Goal: Navigation & Orientation: Find specific page/section

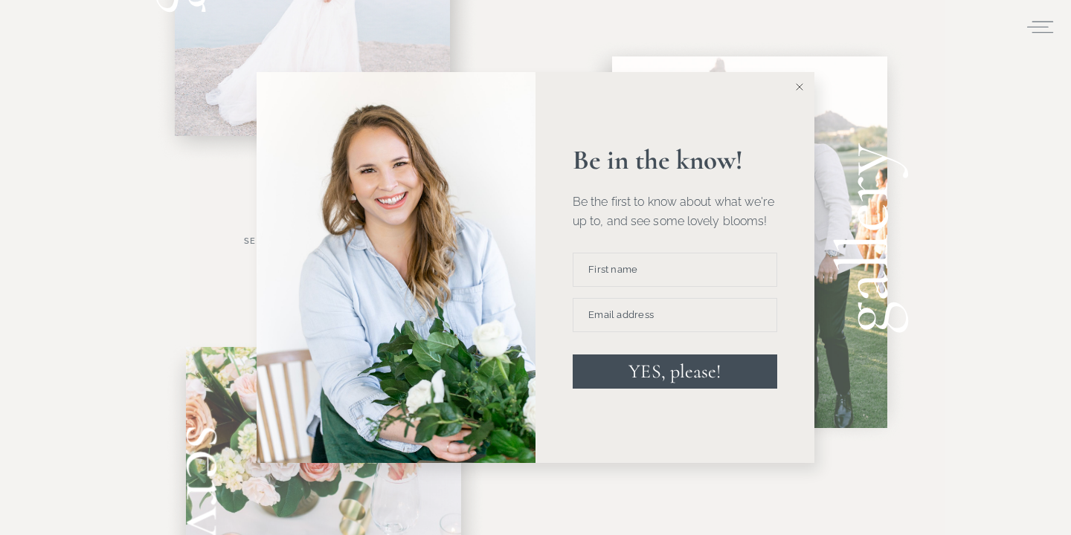
scroll to position [782, 0]
click at [808, 97] on button at bounding box center [800, 87] width 30 height 30
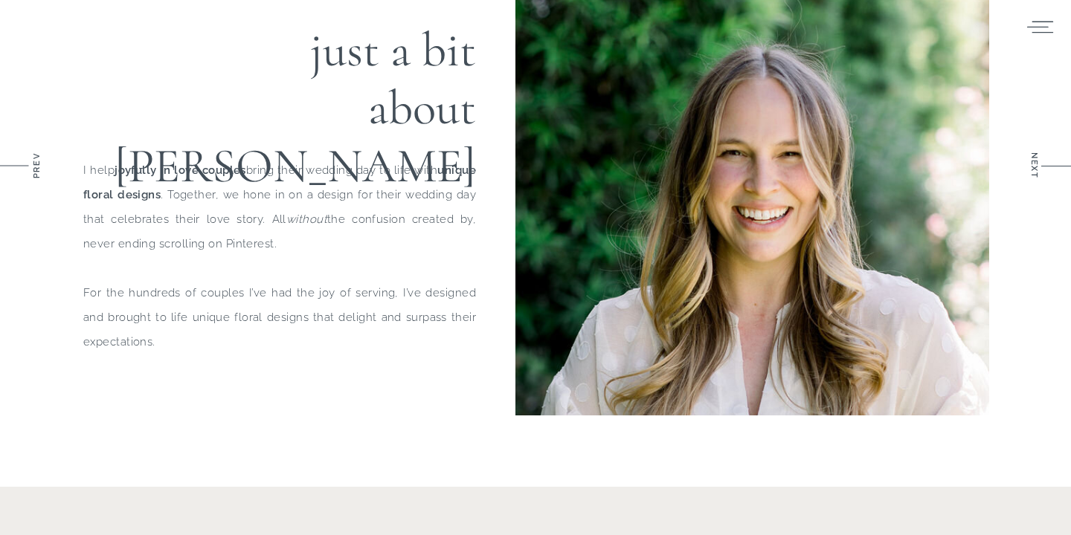
scroll to position [0, 0]
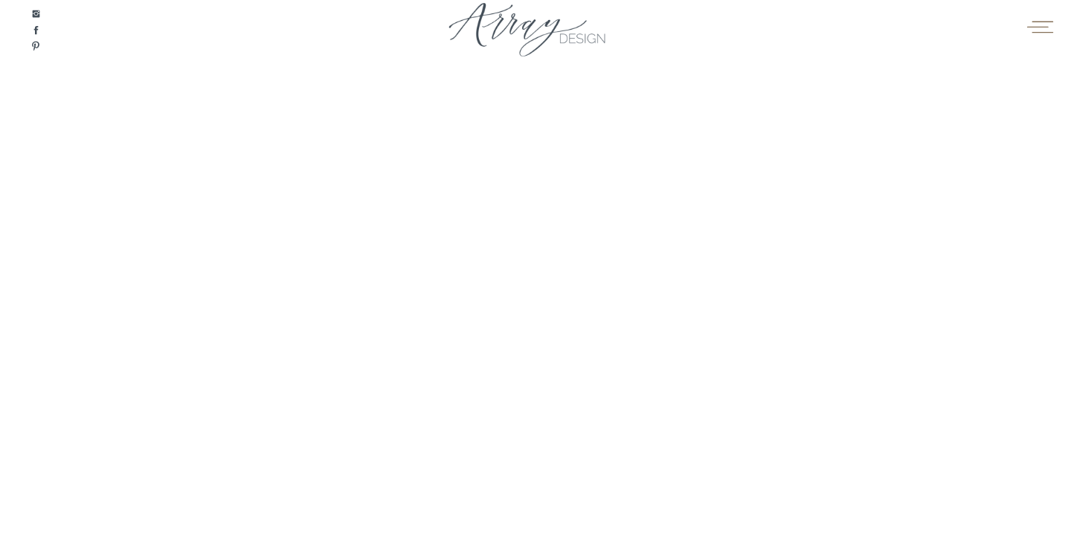
click at [1039, 35] on icon at bounding box center [1040, 27] width 29 height 22
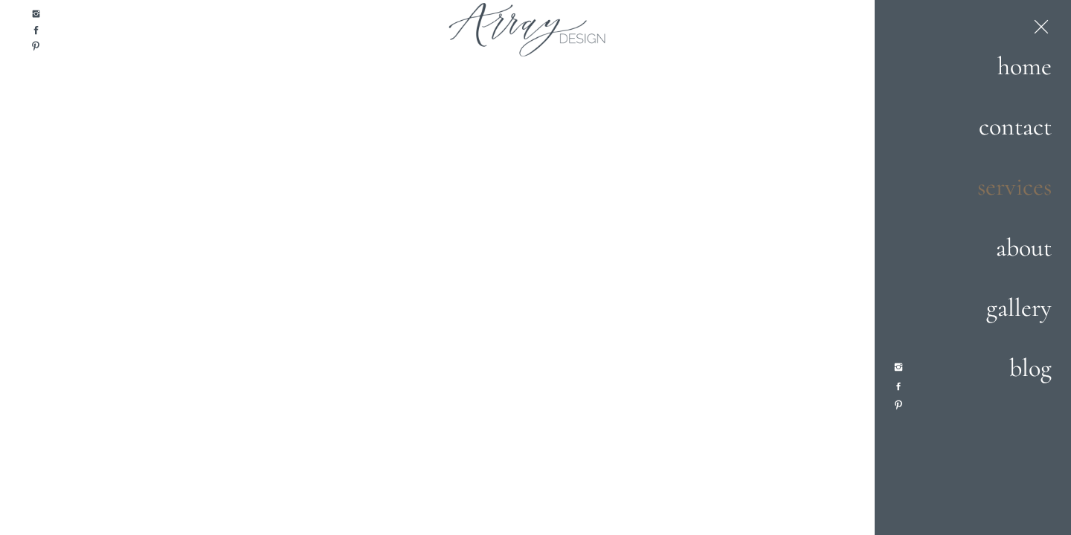
click at [1005, 199] on h2 "services" at bounding box center [999, 188] width 104 height 40
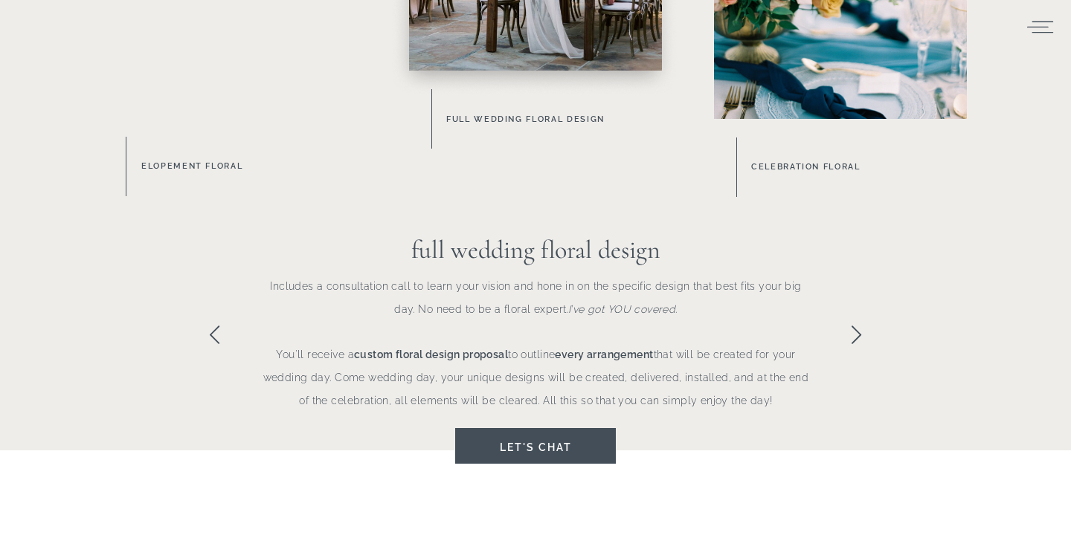
scroll to position [1000, 0]
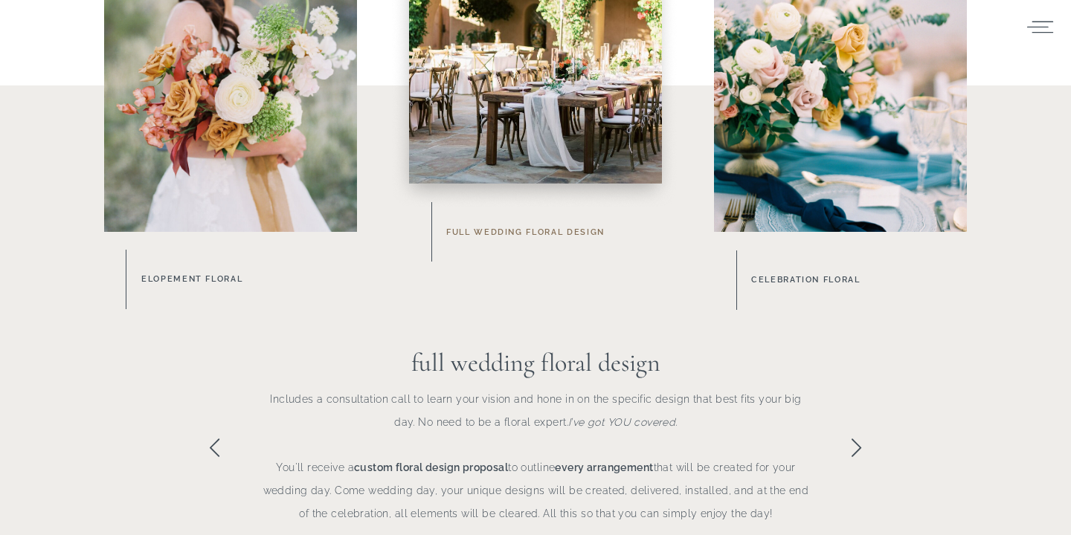
click at [581, 229] on h3 "Full Wedding Floral Design" at bounding box center [563, 233] width 234 height 16
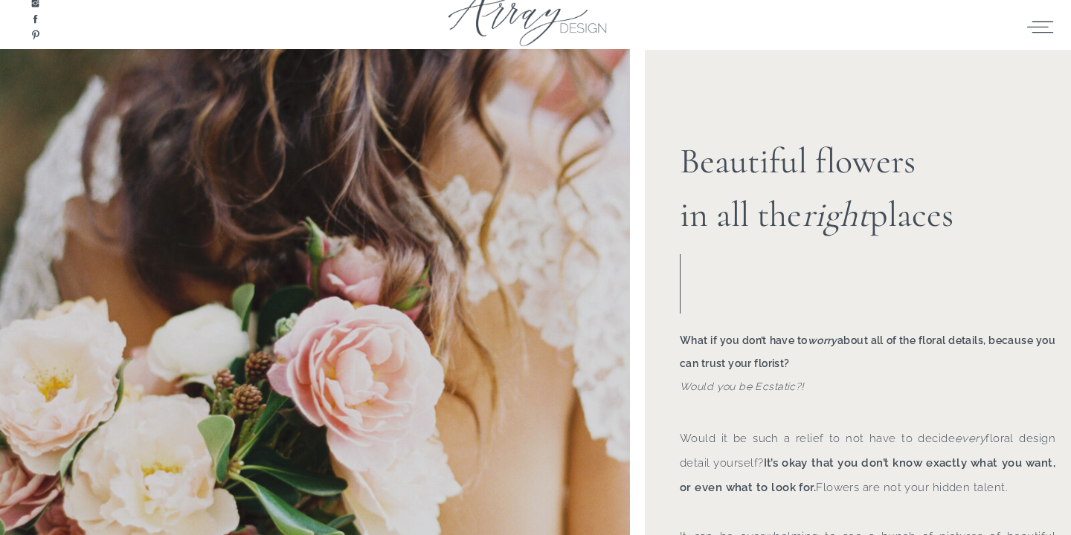
scroll to position [0, 0]
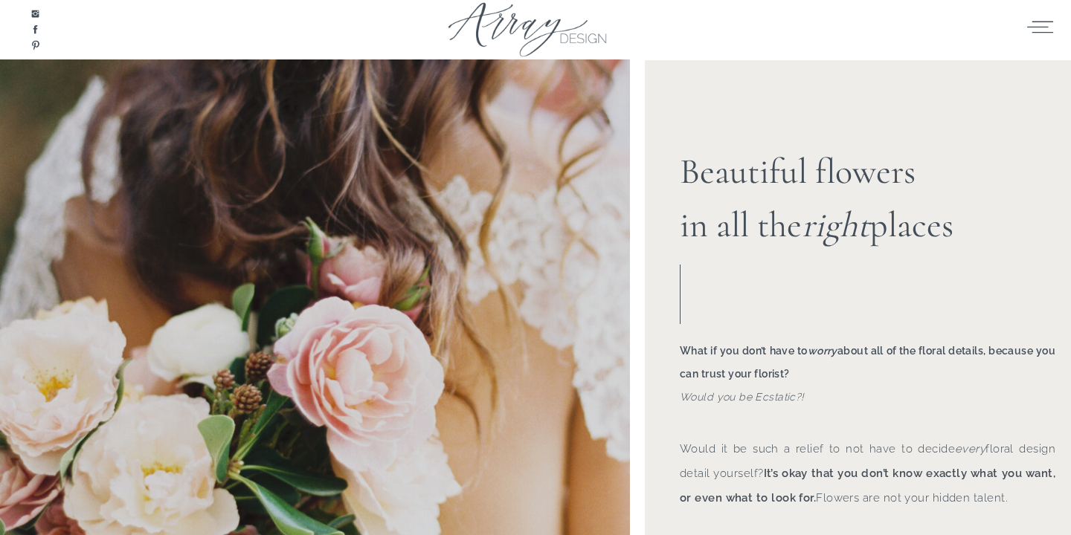
click at [1040, 27] on icon at bounding box center [1040, 27] width 26 height 12
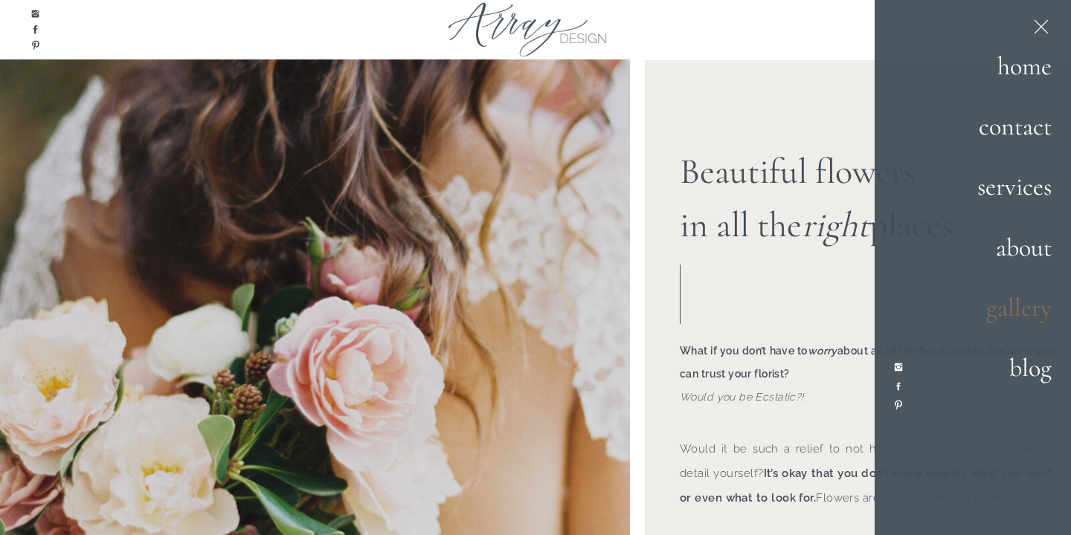
click at [1011, 306] on h2 "gallery" at bounding box center [1001, 309] width 102 height 40
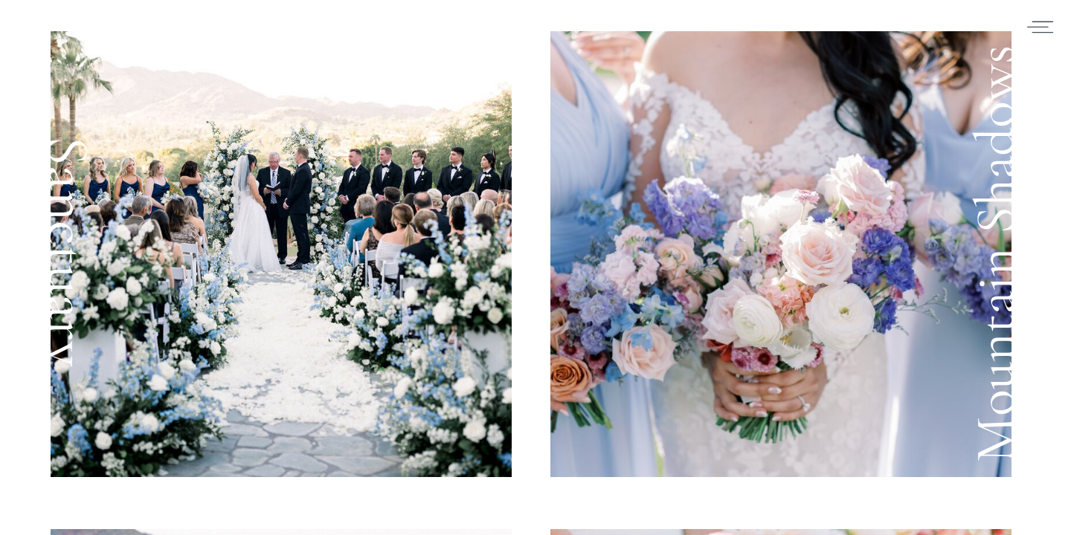
scroll to position [554, 0]
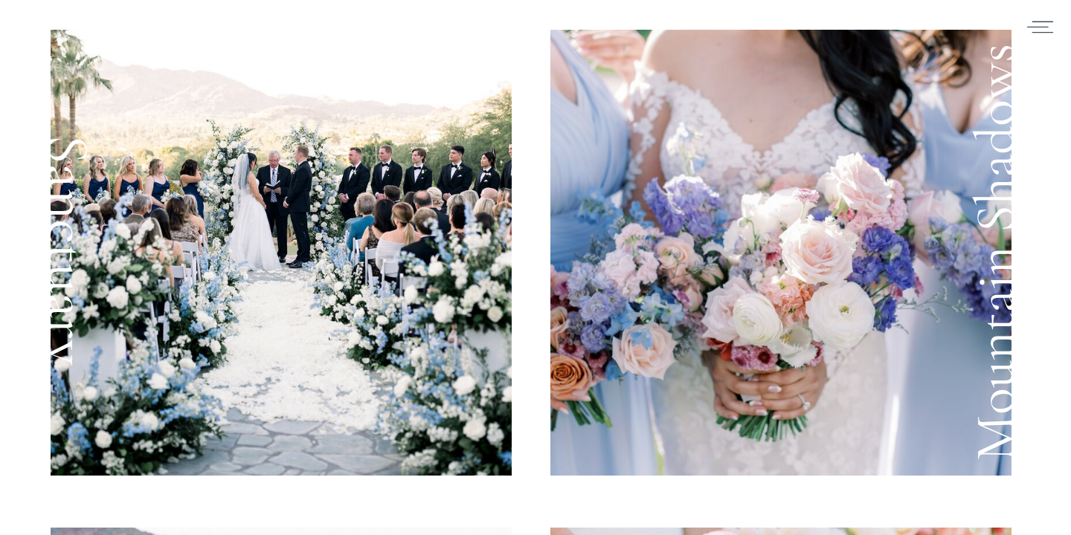
click at [974, 289] on h1 "Mountain Shadows" at bounding box center [984, 253] width 61 height 446
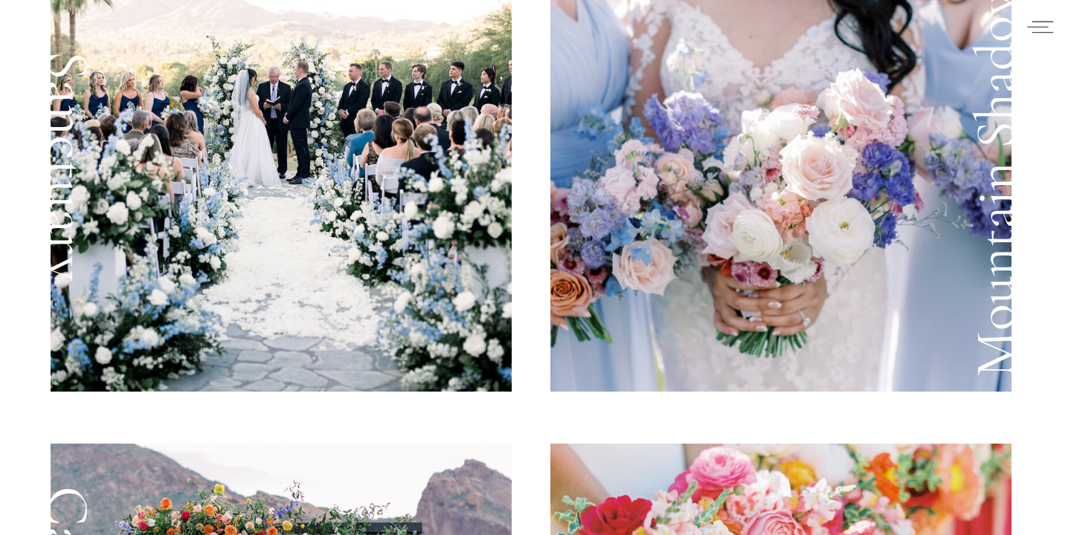
scroll to position [510, 0]
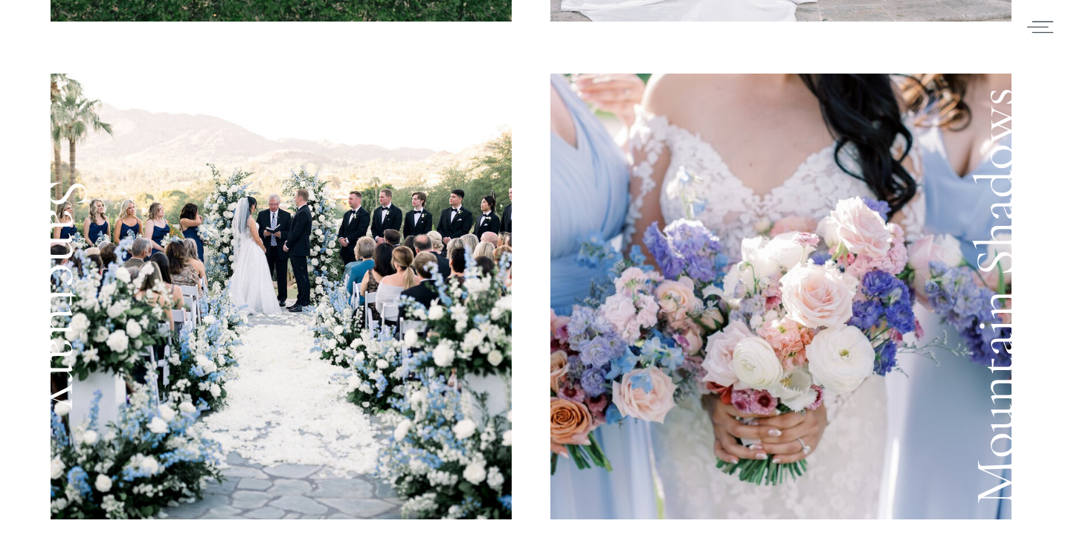
click at [999, 259] on h1 "Mountain Shadows" at bounding box center [984, 297] width 61 height 446
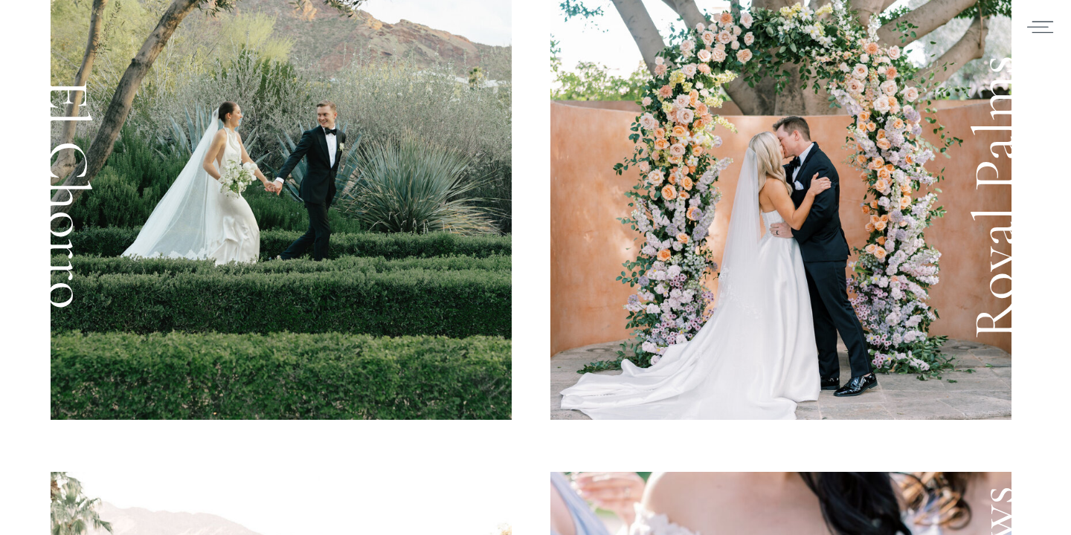
scroll to position [0, 0]
